Goal: Transaction & Acquisition: Purchase product/service

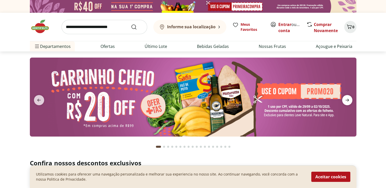
click at [346, 100] on icon "next" at bounding box center [348, 100] width 4 height 3
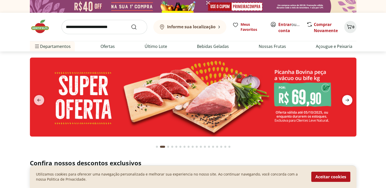
click at [347, 101] on icon "next" at bounding box center [348, 100] width 4 height 3
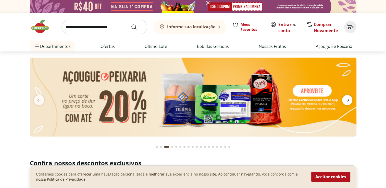
click at [347, 101] on icon "next" at bounding box center [348, 100] width 4 height 3
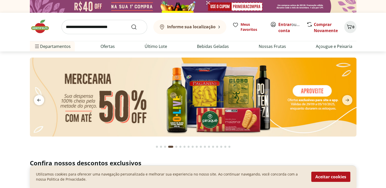
click at [37, 98] on icon "previous" at bounding box center [39, 100] width 6 height 6
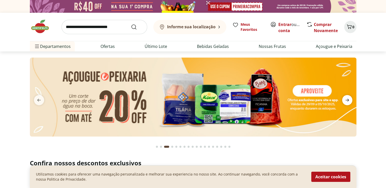
click at [346, 99] on icon "next" at bounding box center [347, 100] width 6 height 6
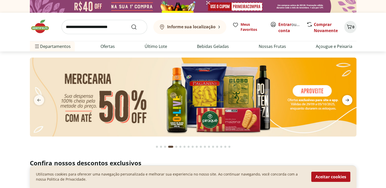
click at [346, 99] on icon "next" at bounding box center [347, 100] width 6 height 6
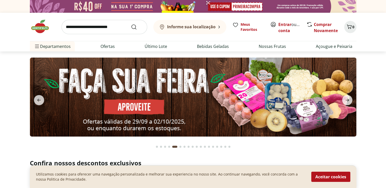
click at [158, 106] on img at bounding box center [193, 97] width 327 height 79
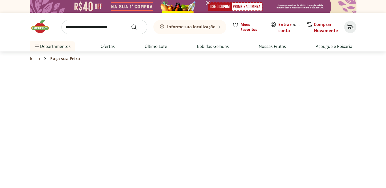
select select "**********"
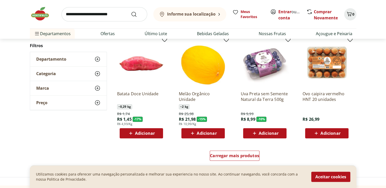
scroll to position [286, 0]
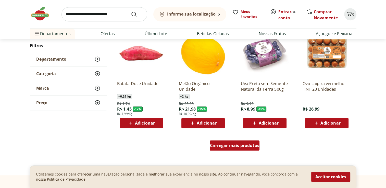
click at [216, 148] on div "Carregar mais produtos" at bounding box center [235, 146] width 50 height 10
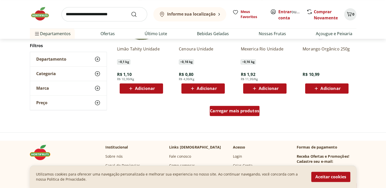
scroll to position [664, 0]
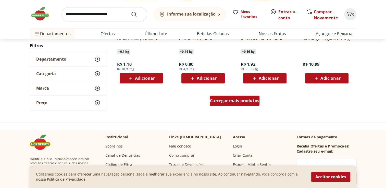
click at [233, 100] on span "Carregar mais produtos" at bounding box center [234, 101] width 49 height 4
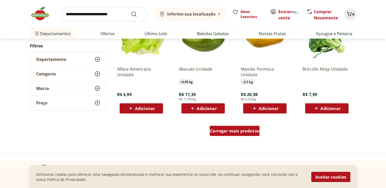
scroll to position [970, 0]
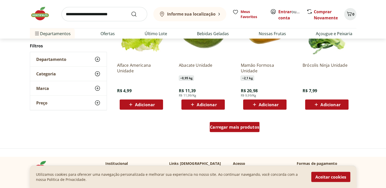
click at [232, 127] on span "Carregar mais produtos" at bounding box center [234, 127] width 49 height 4
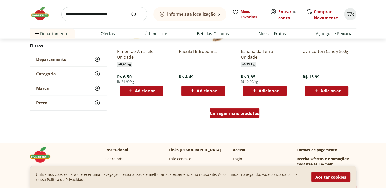
scroll to position [1318, 0]
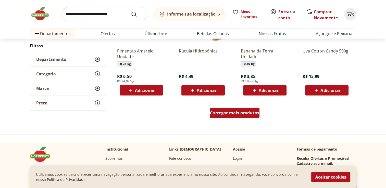
click at [245, 113] on span "Carregar mais produtos" at bounding box center [234, 113] width 49 height 4
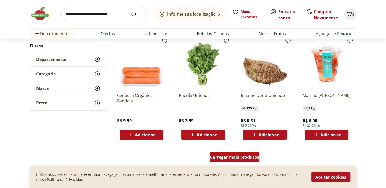
scroll to position [1644, 0]
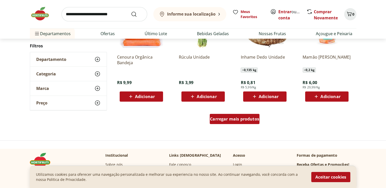
click at [241, 122] on div "Carregar mais produtos" at bounding box center [235, 119] width 50 height 10
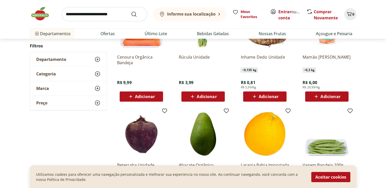
click at [93, 74] on div "Categoria" at bounding box center [68, 74] width 77 height 14
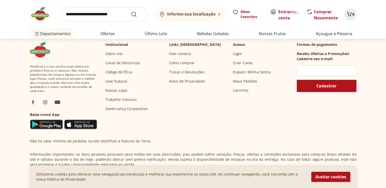
scroll to position [492, 0]
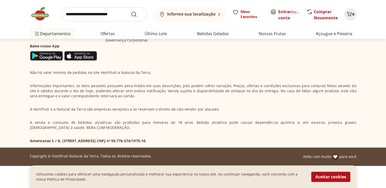
click at [368, 96] on footer "Hortifruti é o seu vizinho especialista em produtos frescos e naturais. Nas nos…" at bounding box center [193, 67] width 386 height 197
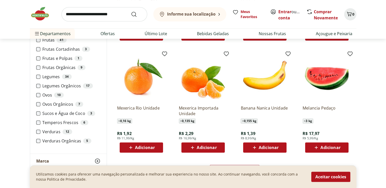
scroll to position [296, 0]
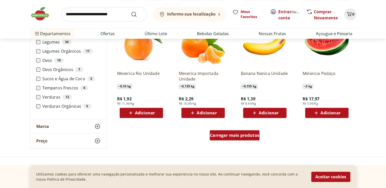
click at [243, 135] on span "Carregar mais produtos" at bounding box center [234, 136] width 49 height 4
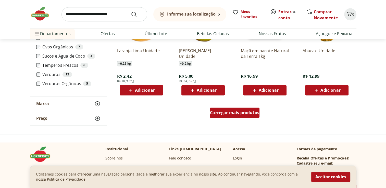
scroll to position [674, 0]
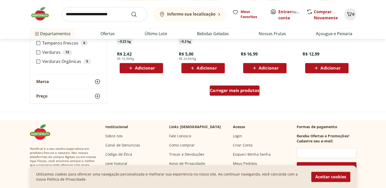
click at [244, 91] on span "Carregar mais produtos" at bounding box center [234, 91] width 49 height 4
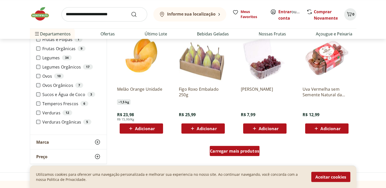
scroll to position [950, 0]
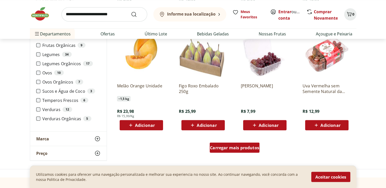
click at [238, 148] on span "Carregar mais produtos" at bounding box center [234, 148] width 49 height 4
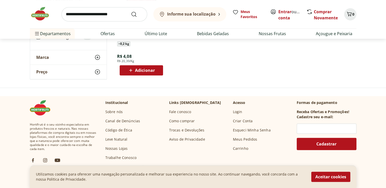
scroll to position [253, 0]
